Goal: Transaction & Acquisition: Purchase product/service

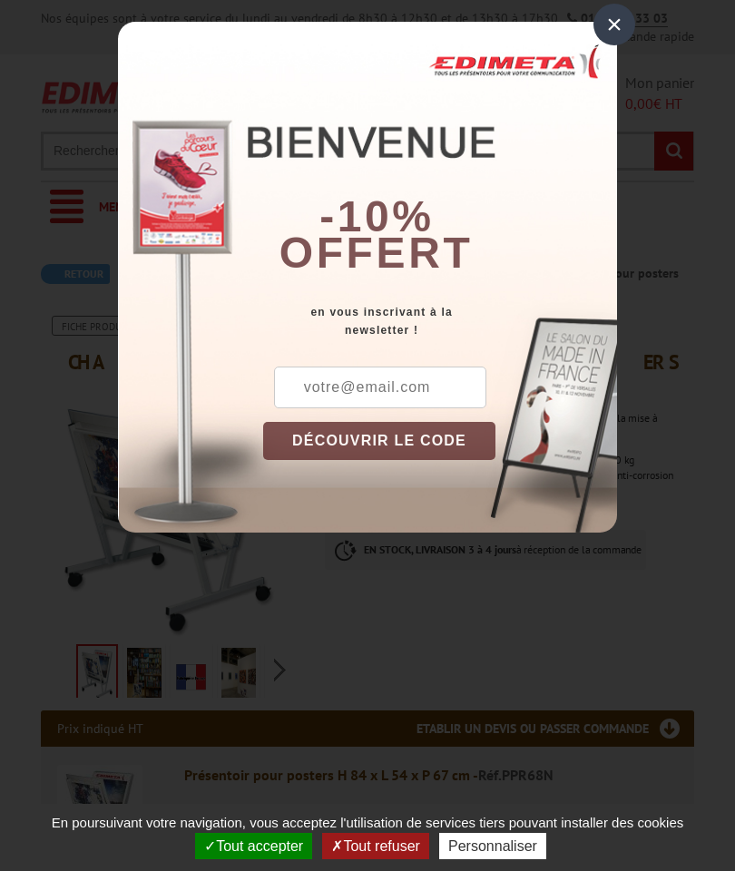
click at [612, 35] on div "×" at bounding box center [614, 25] width 42 height 42
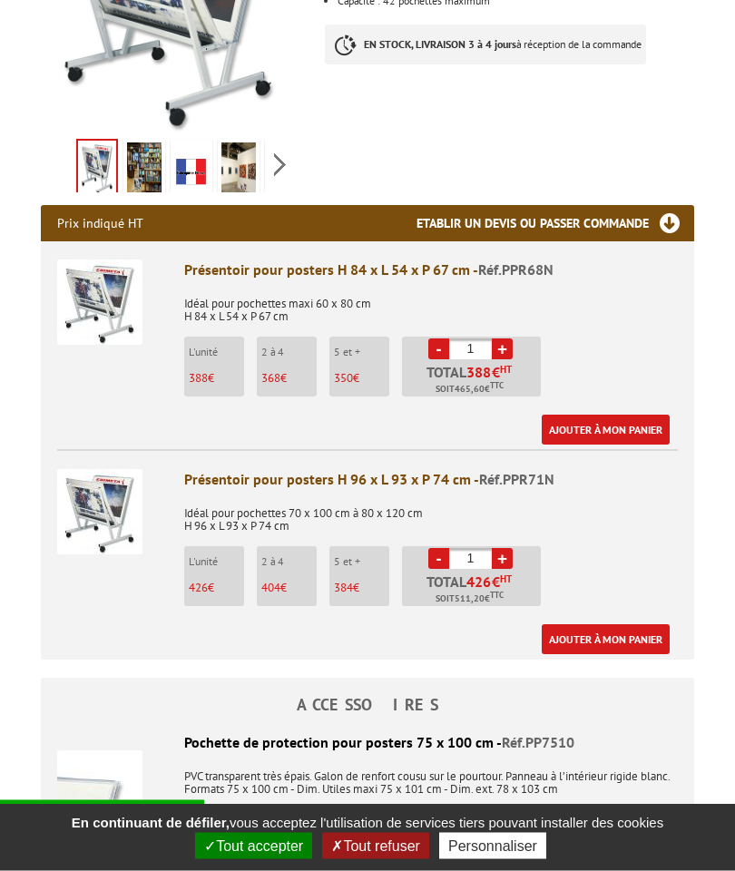
scroll to position [544, 0]
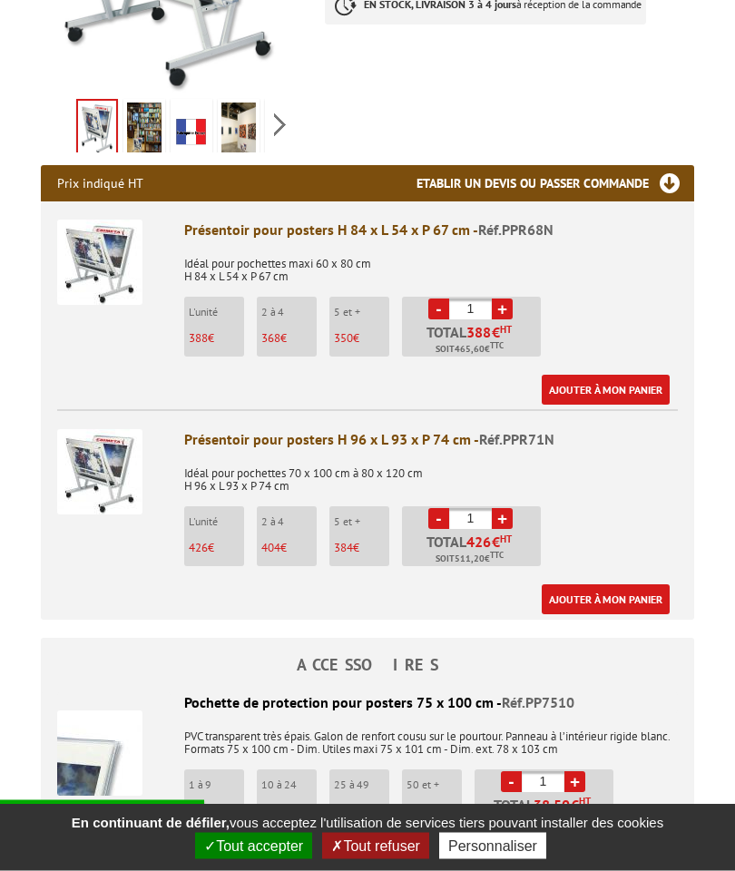
click at [83, 457] on img at bounding box center [99, 472] width 85 height 85
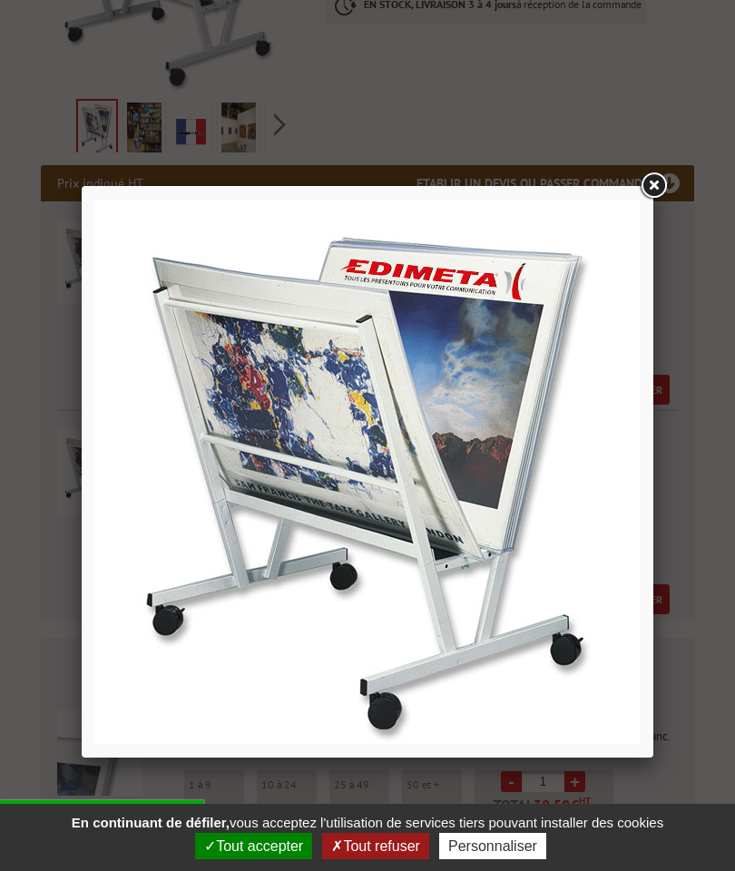
click at [661, 185] on link at bounding box center [653, 186] width 33 height 33
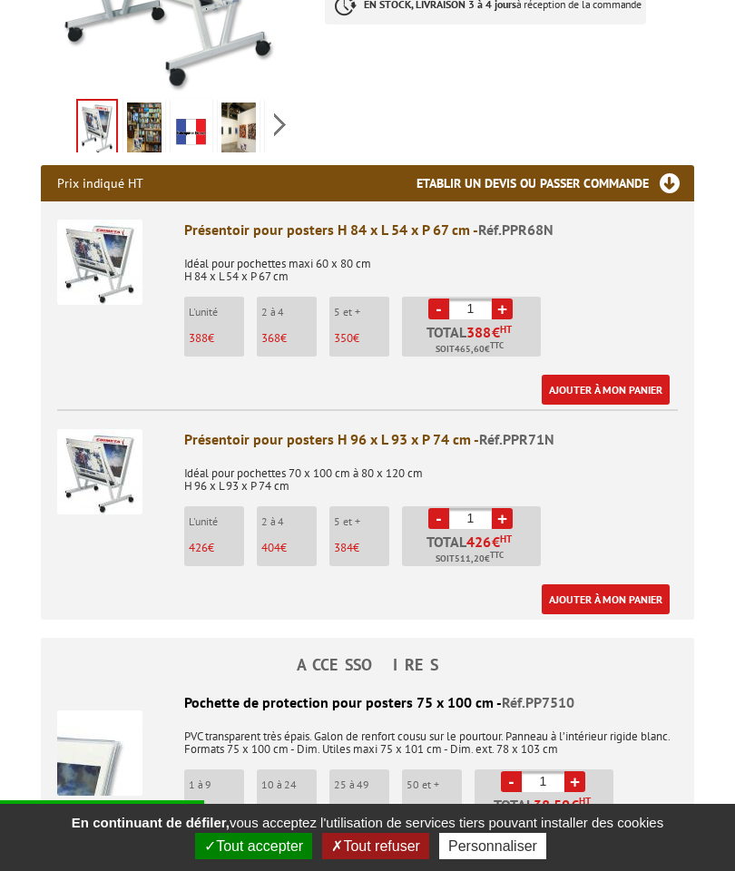
click at [504, 515] on link "+" at bounding box center [502, 518] width 21 height 21
type input "2"
click at [636, 592] on link "Ajouter à mon panier" at bounding box center [606, 599] width 128 height 30
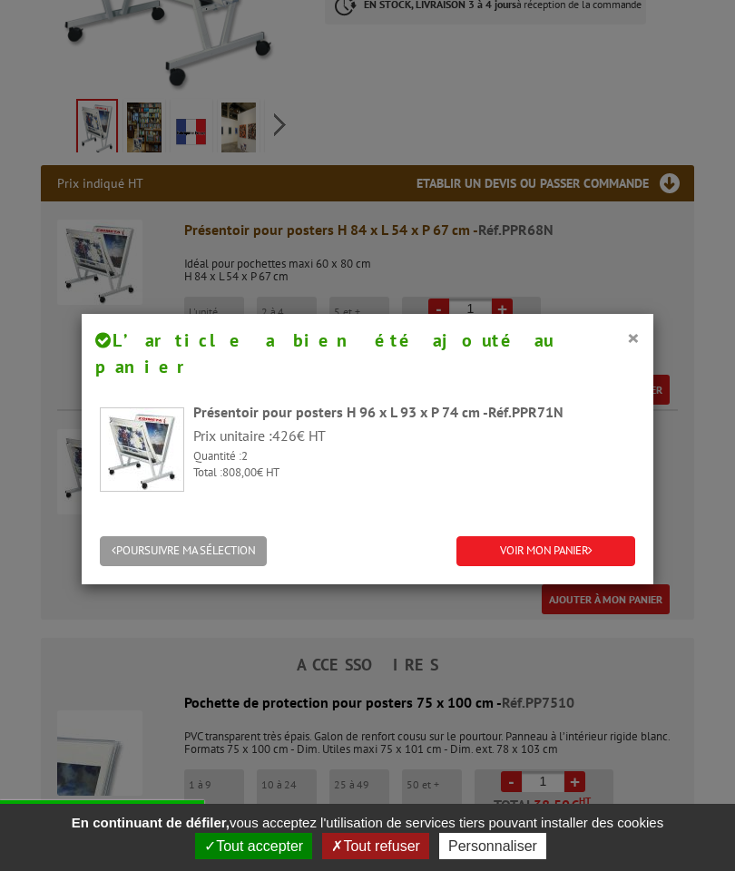
click at [582, 536] on link "VOIR MON PANIER" at bounding box center [545, 551] width 179 height 30
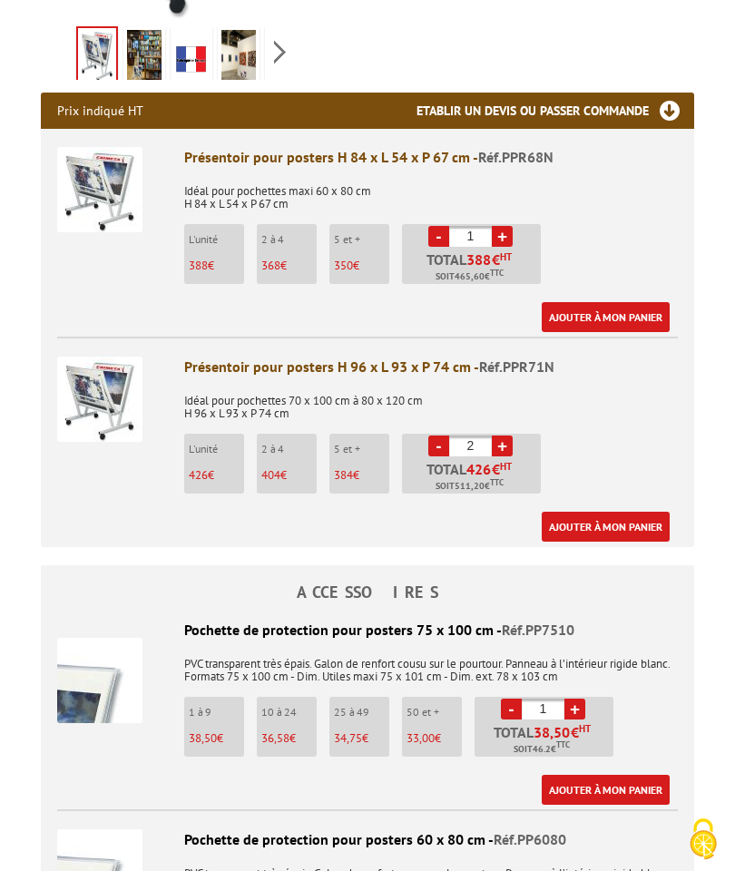
click at [96, 220] on img at bounding box center [99, 189] width 85 height 85
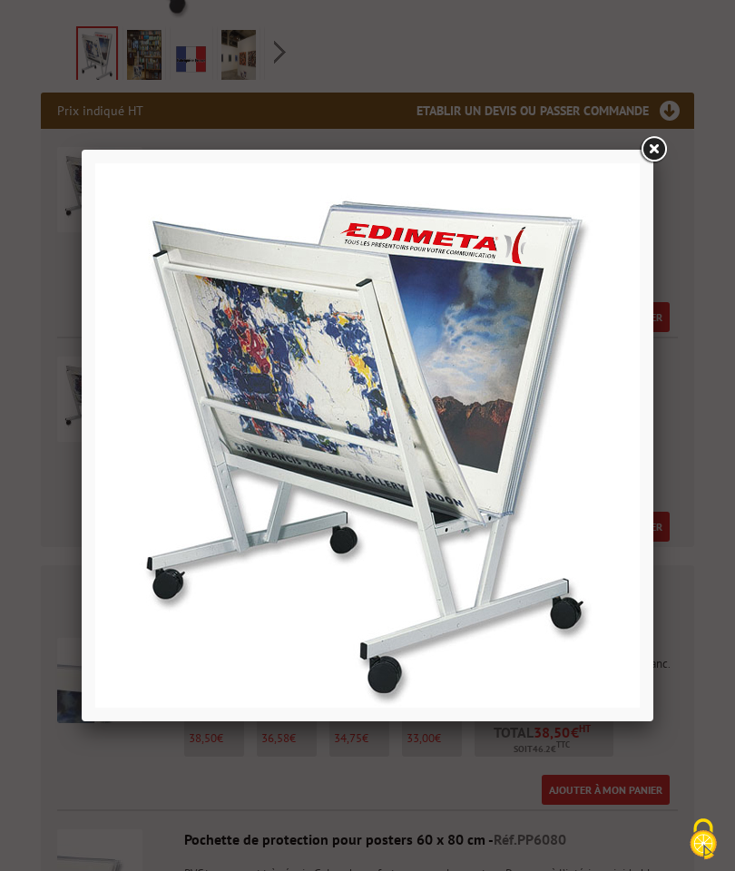
click at [646, 141] on link at bounding box center [653, 149] width 33 height 33
